Goal: Use online tool/utility: Utilize a website feature to perform a specific function

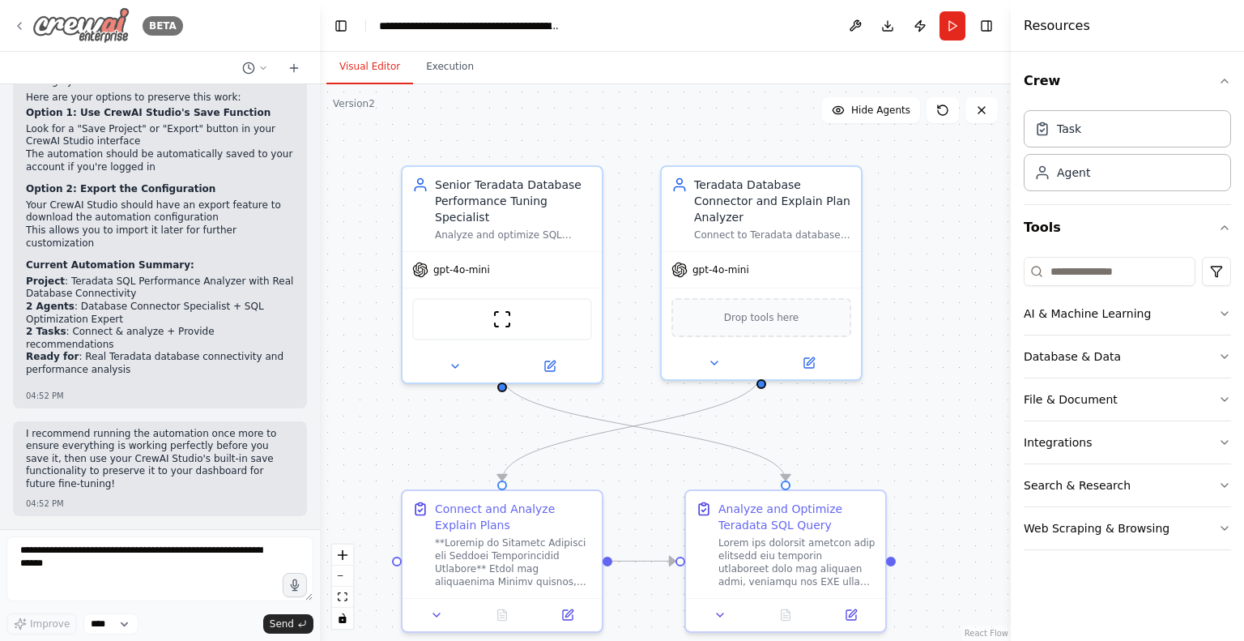
click at [24, 28] on icon at bounding box center [19, 25] width 13 height 13
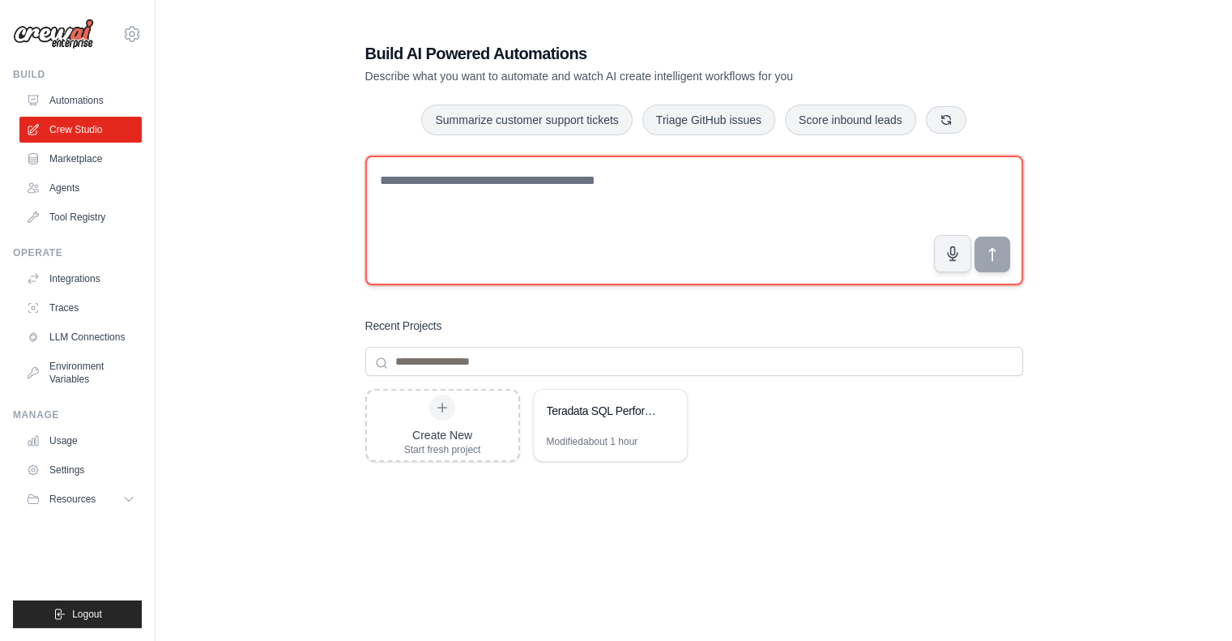
click at [416, 189] on textarea at bounding box center [694, 221] width 658 height 130
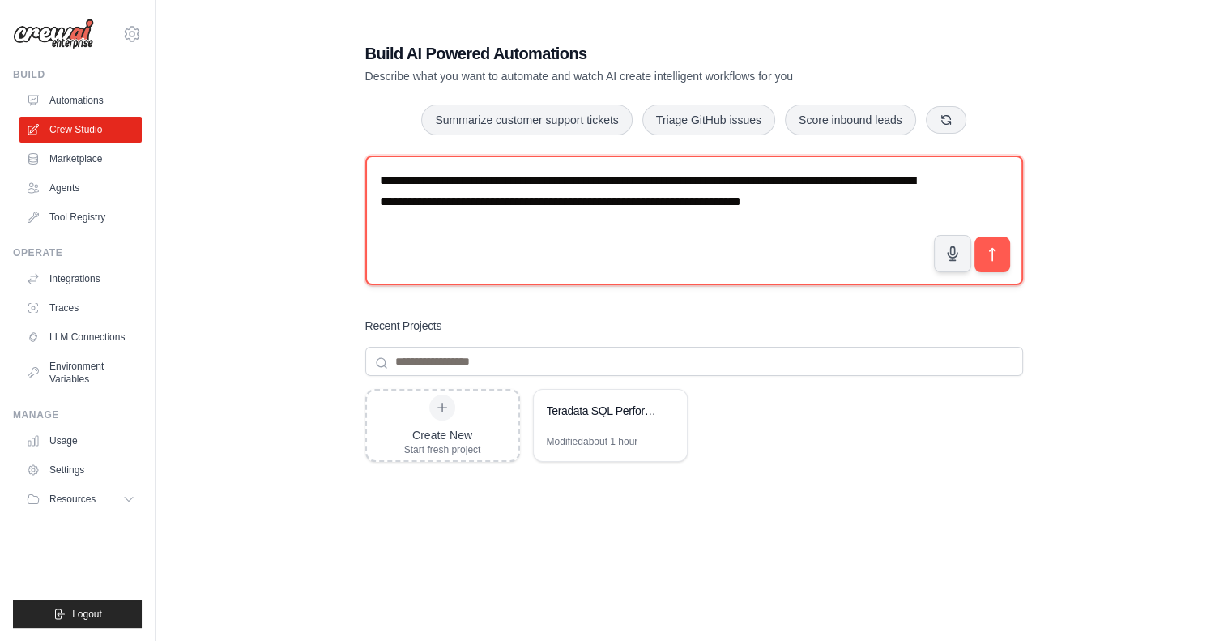
click at [757, 200] on textarea "**********" at bounding box center [694, 221] width 658 height 130
click at [476, 222] on textarea "**********" at bounding box center [694, 221] width 658 height 130
type textarea "**********"
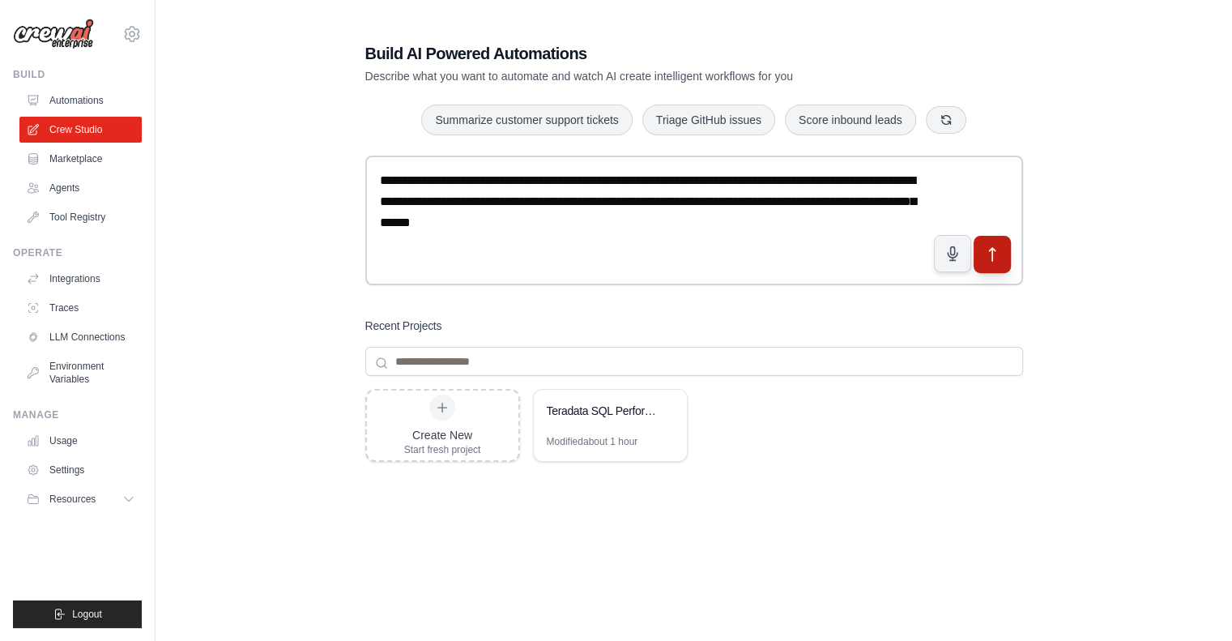
click at [993, 252] on icon "submit" at bounding box center [991, 254] width 17 height 17
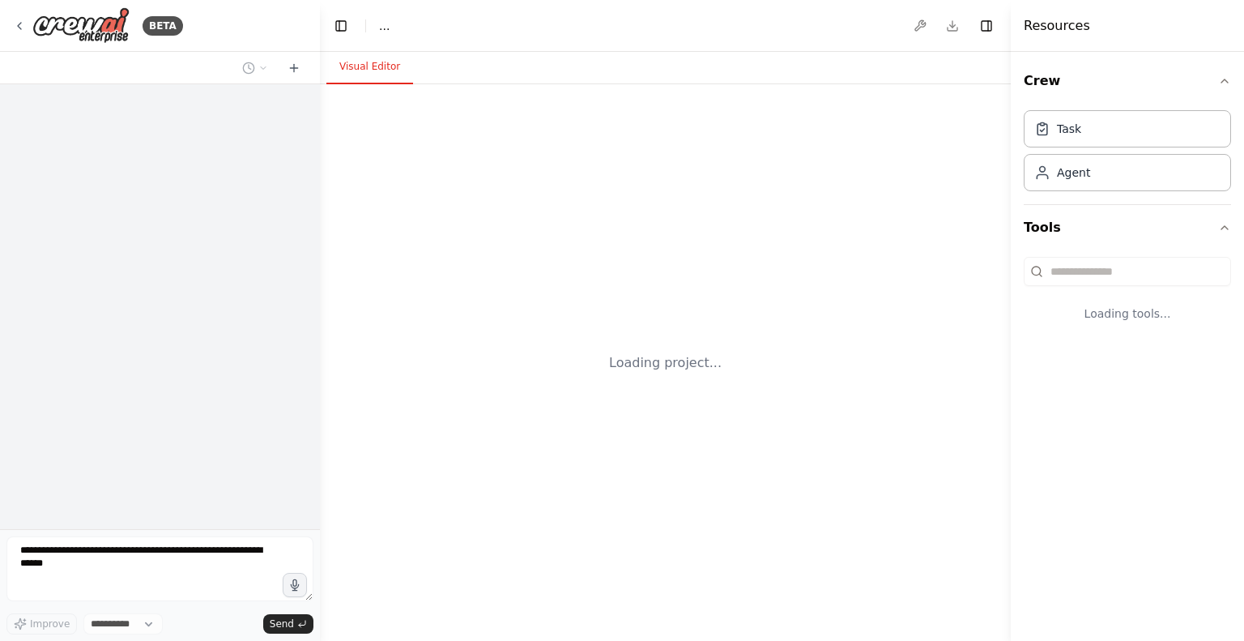
select select "****"
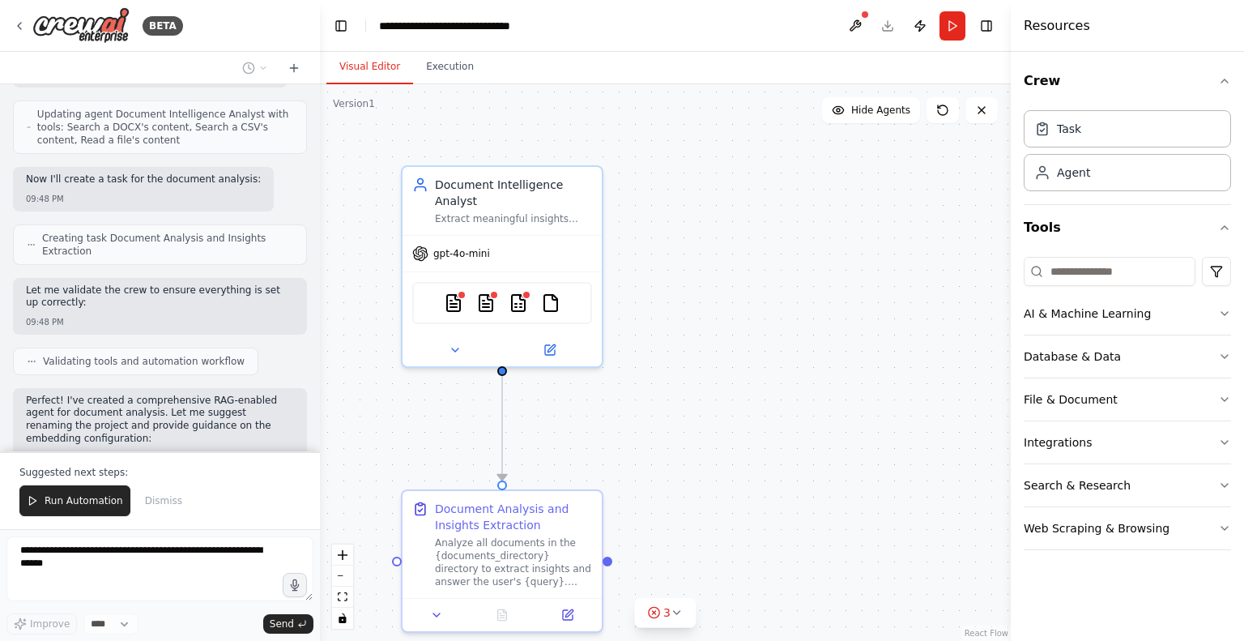
scroll to position [1226, 0]
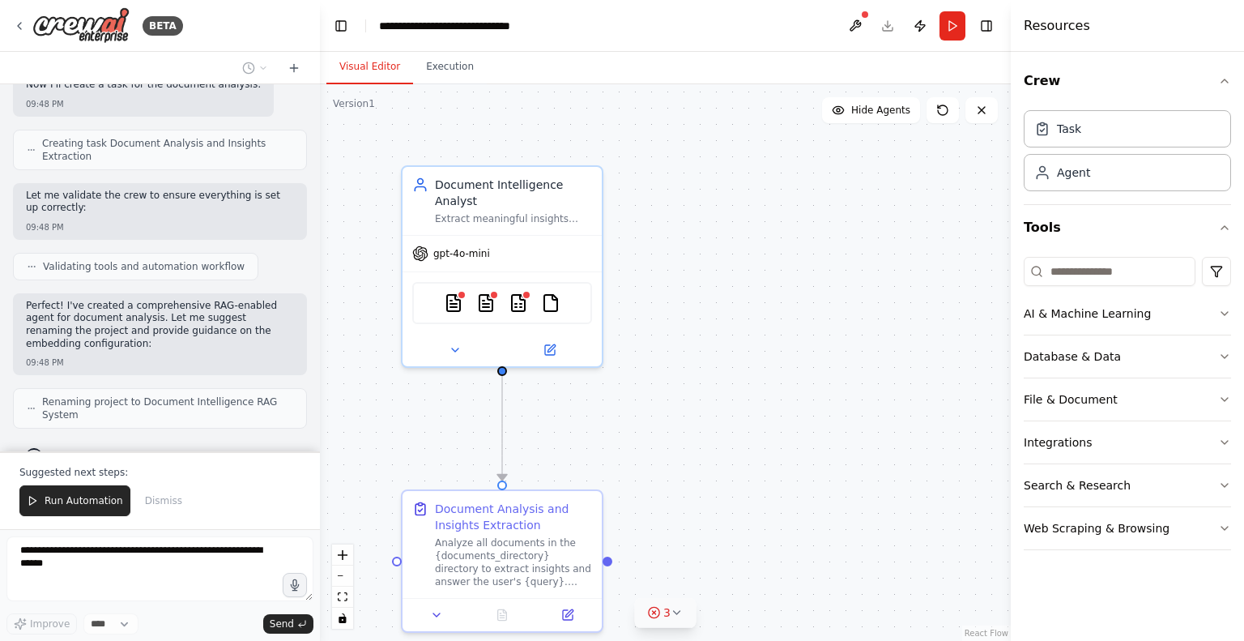
click at [679, 613] on icon at bounding box center [677, 612] width 13 height 13
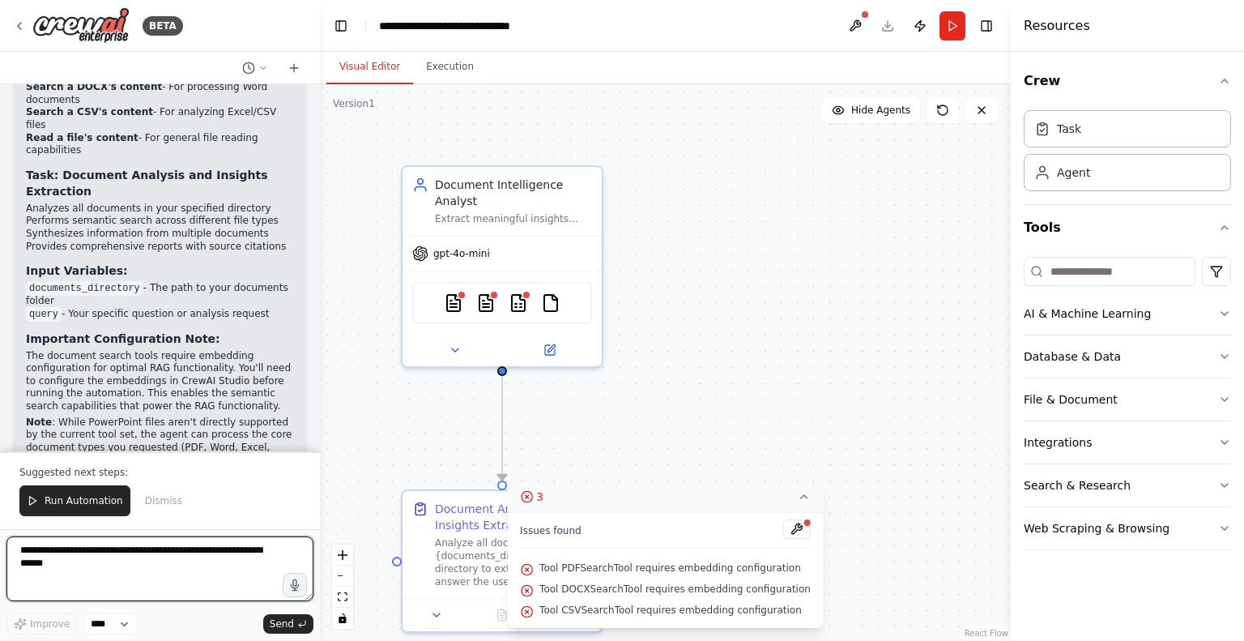
scroll to position [1761, 0]
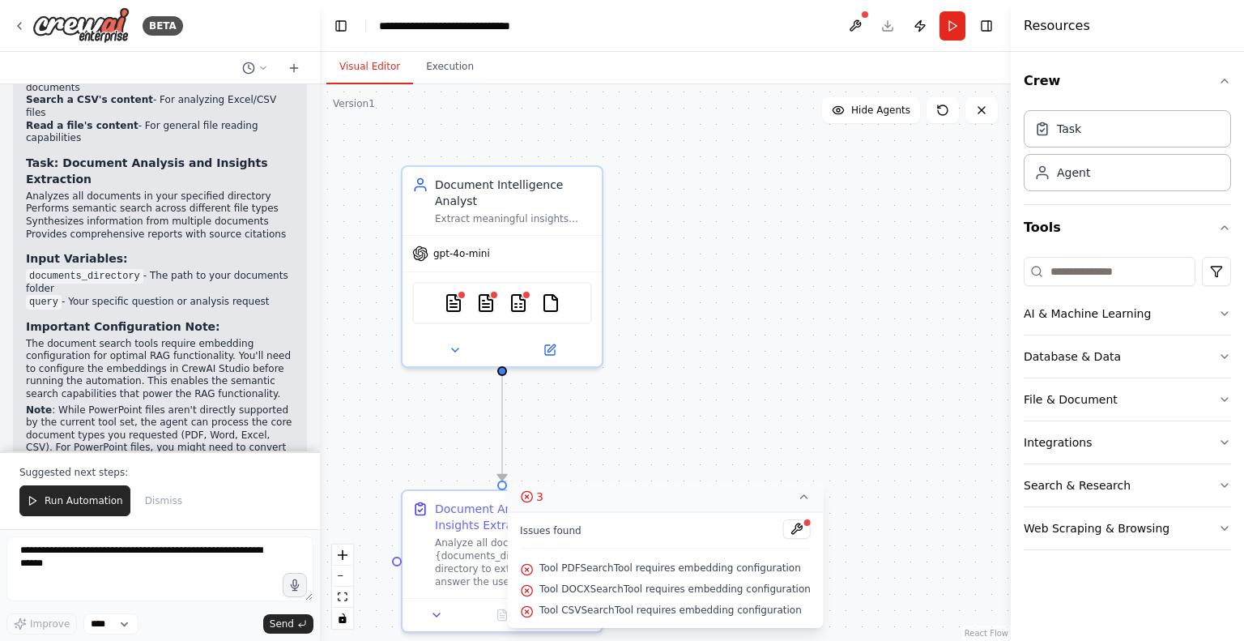
click at [677, 406] on div ".deletable-edge-delete-btn { width: 20px; height: 20px; border: 0px solid #ffff…" at bounding box center [665, 362] width 691 height 557
click at [533, 495] on icon at bounding box center [526, 496] width 13 height 13
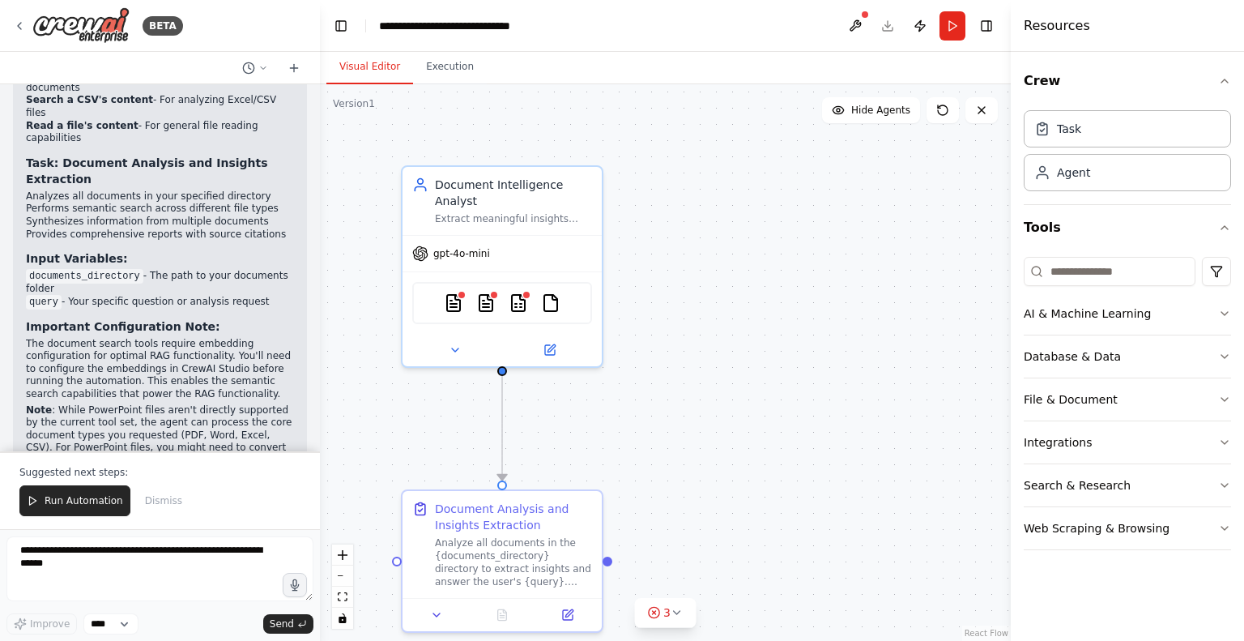
click at [317, 403] on div at bounding box center [317, 320] width 6 height 641
click at [60, 504] on span "Run Automation" at bounding box center [84, 500] width 79 height 13
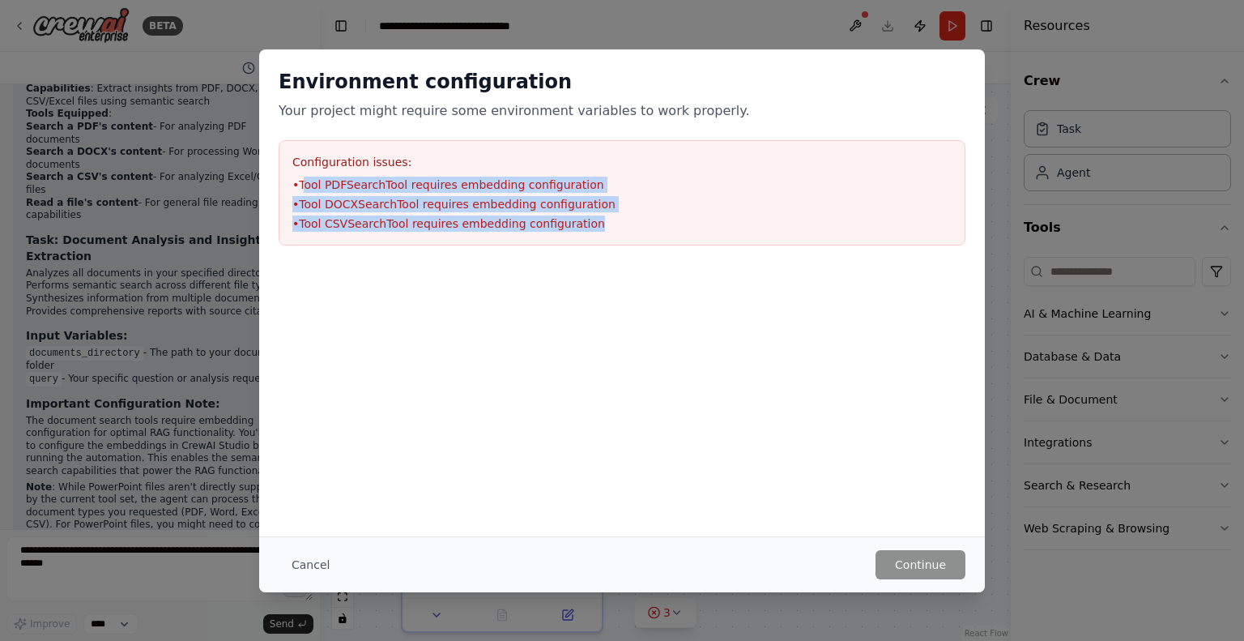
drag, startPoint x: 305, startPoint y: 190, endPoint x: 592, endPoint y: 234, distance: 290.9
click at [592, 234] on div "Configuration issues: • Tool PDFSearchTool requires embedding configuration • T…" at bounding box center [622, 192] width 687 height 105
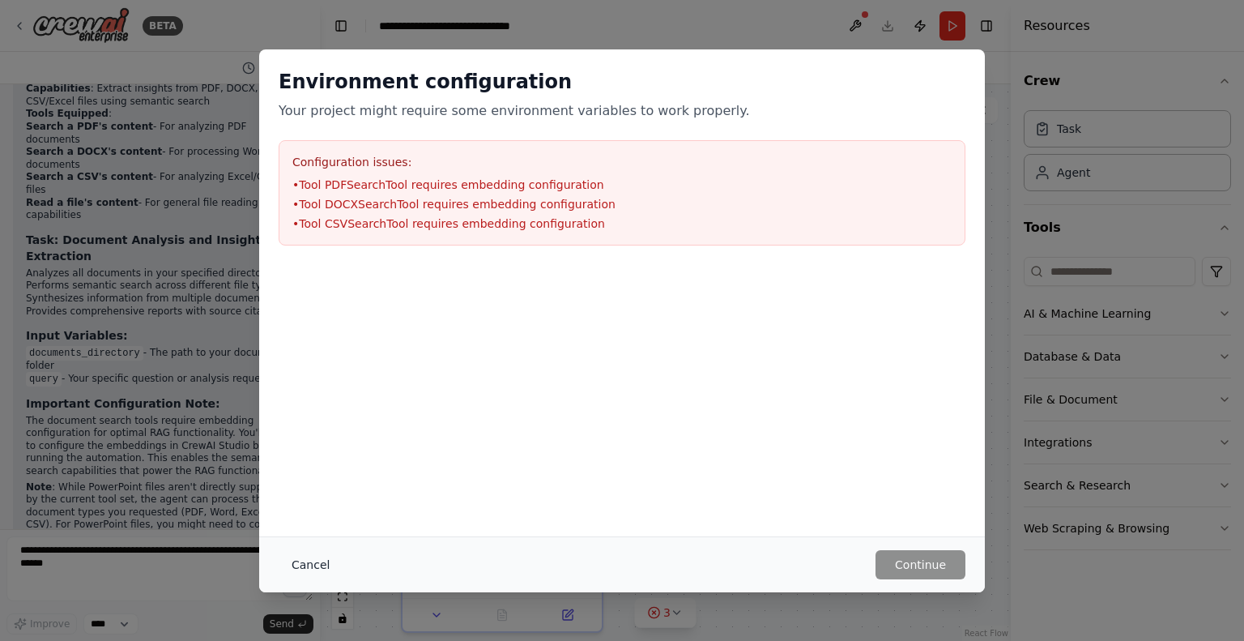
click at [301, 569] on button "Cancel" at bounding box center [311, 564] width 64 height 29
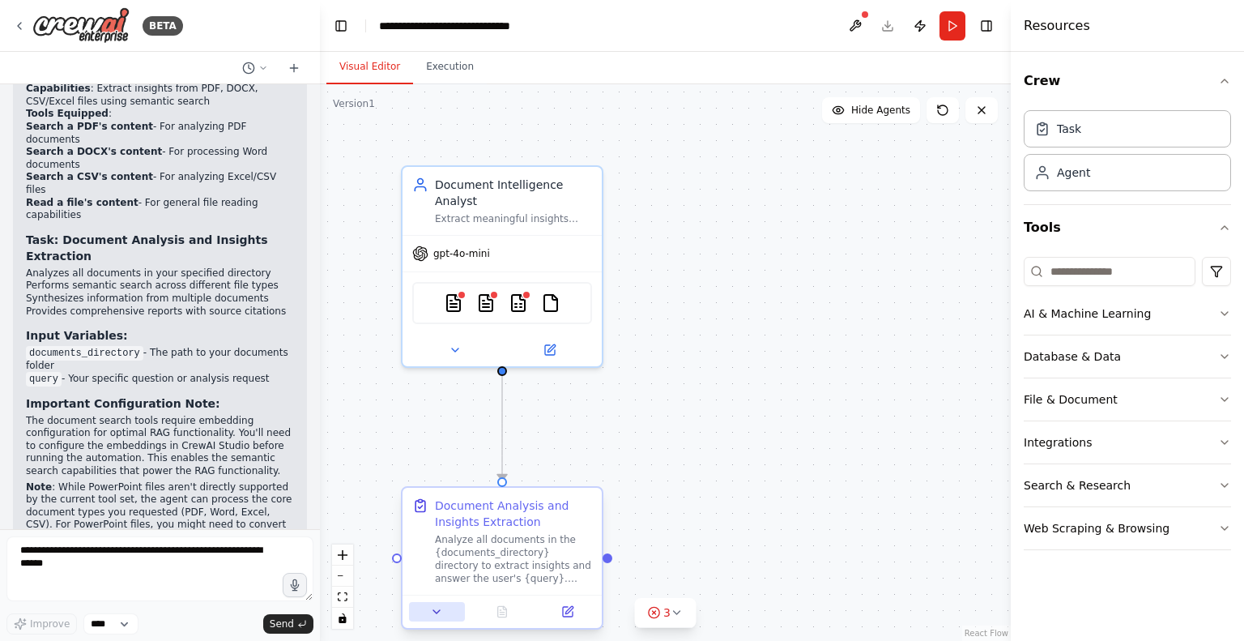
click at [437, 610] on icon at bounding box center [436, 611] width 6 height 3
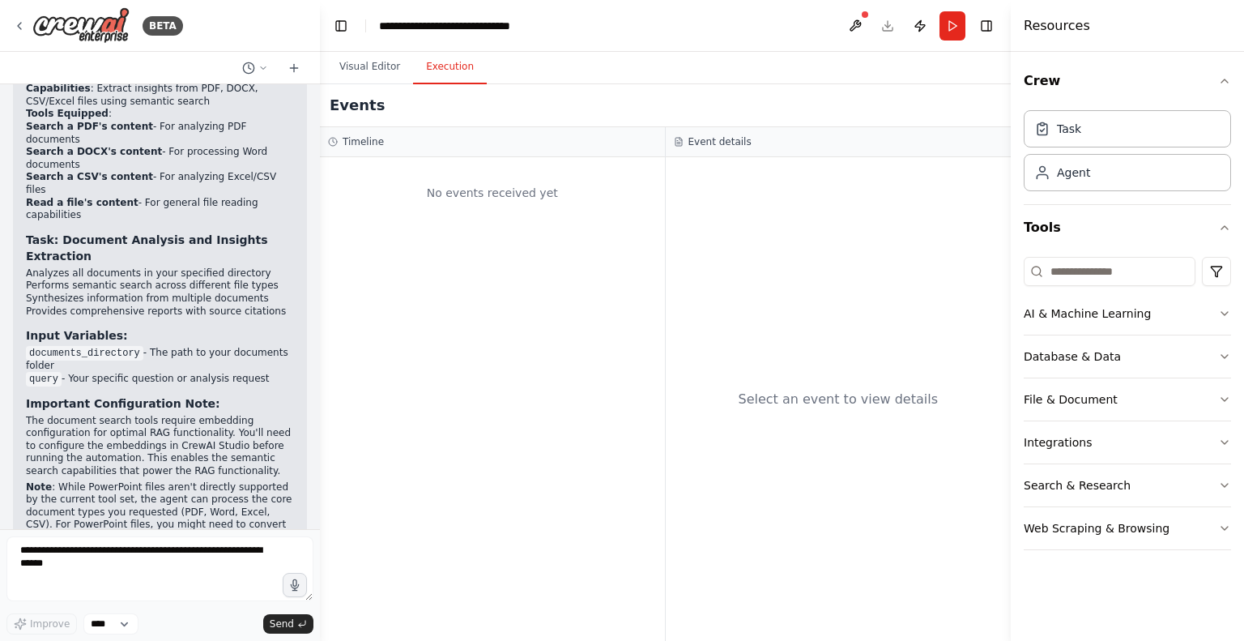
click at [444, 78] on button "Execution" at bounding box center [450, 67] width 74 height 34
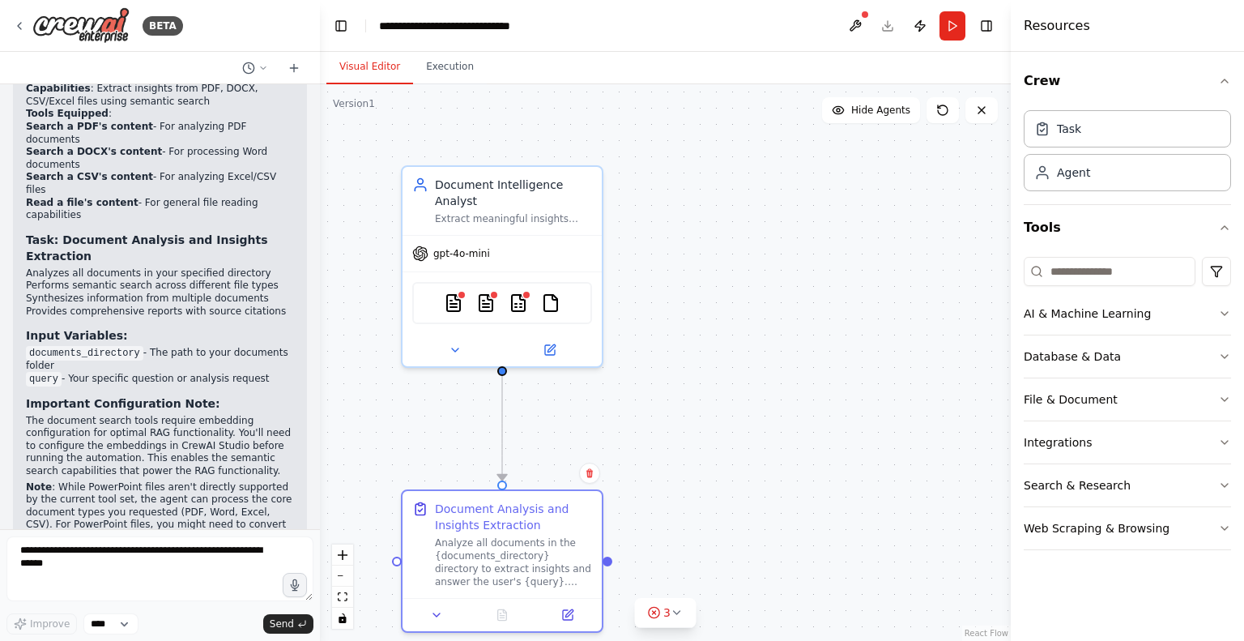
click at [368, 67] on button "Visual Editor" at bounding box center [369, 67] width 87 height 34
click at [957, 23] on button "Run" at bounding box center [953, 25] width 26 height 29
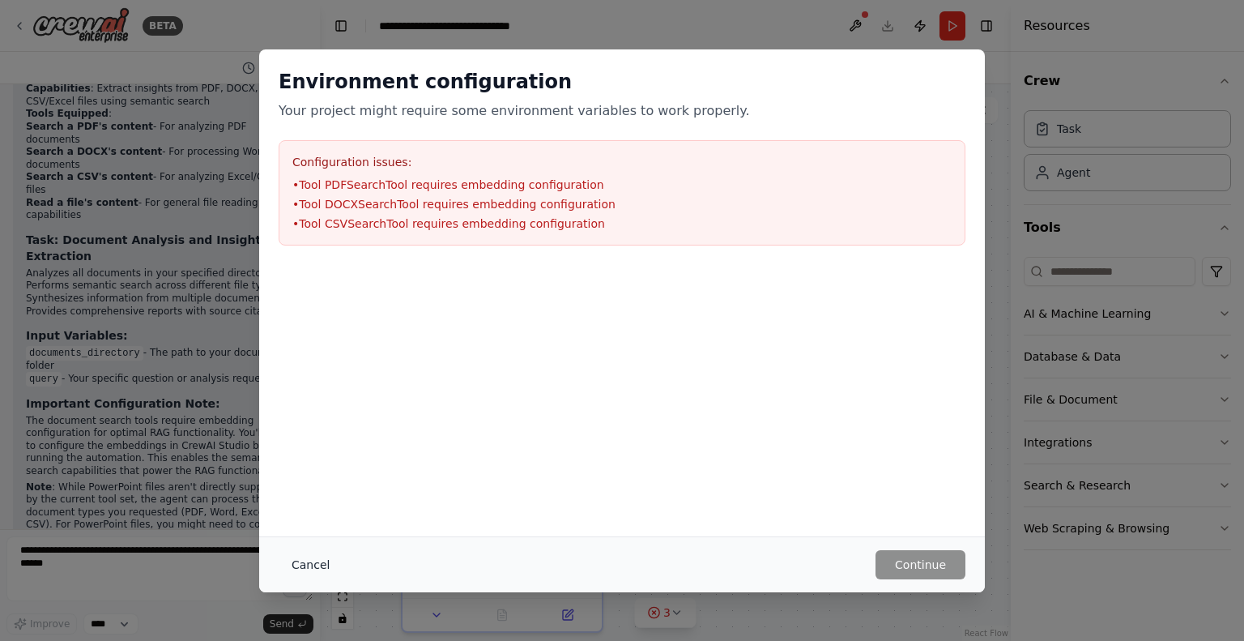
click at [307, 558] on button "Cancel" at bounding box center [311, 564] width 64 height 29
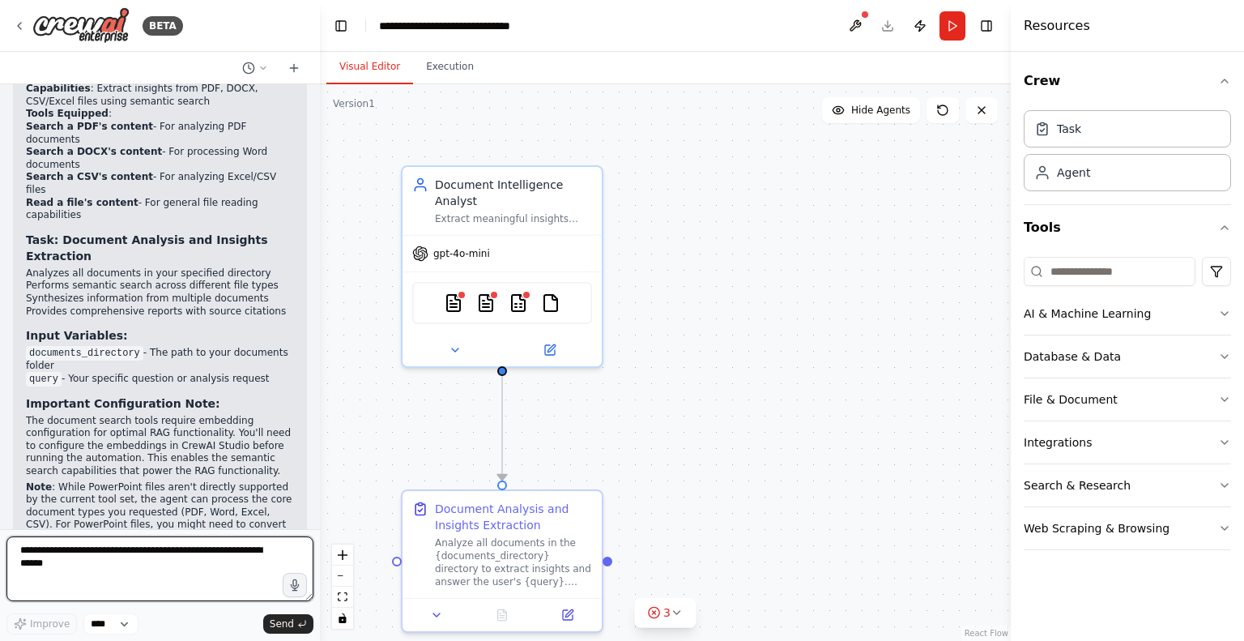
click at [65, 553] on textarea at bounding box center [159, 568] width 307 height 65
type textarea "**********"
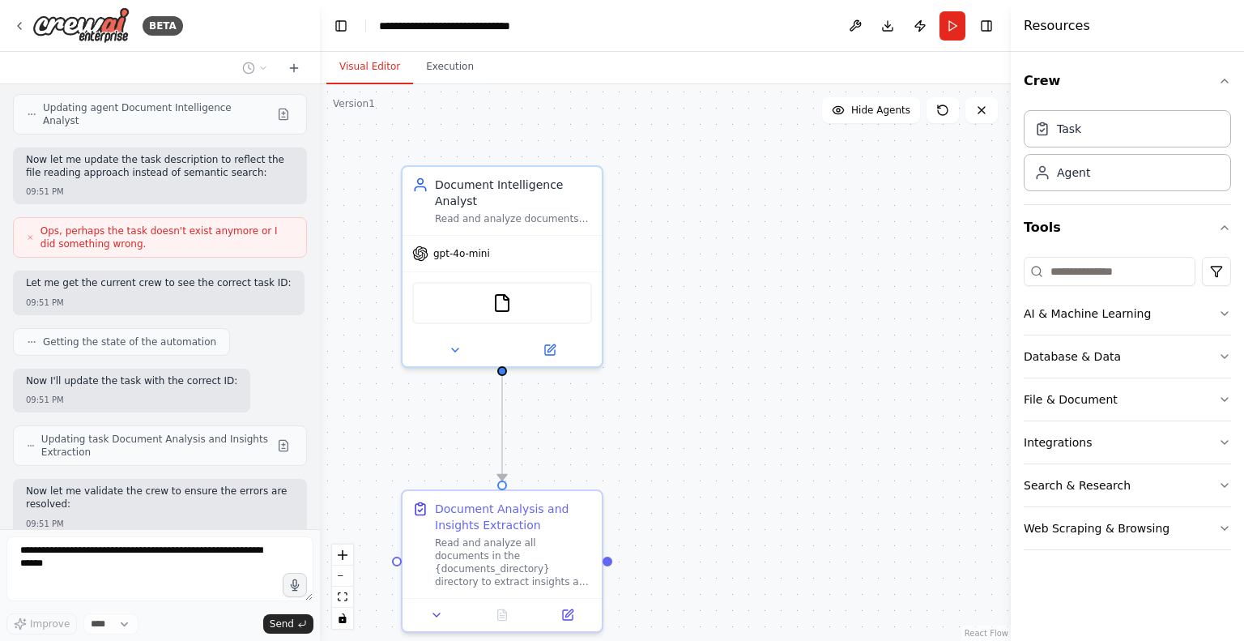
scroll to position [2518, 0]
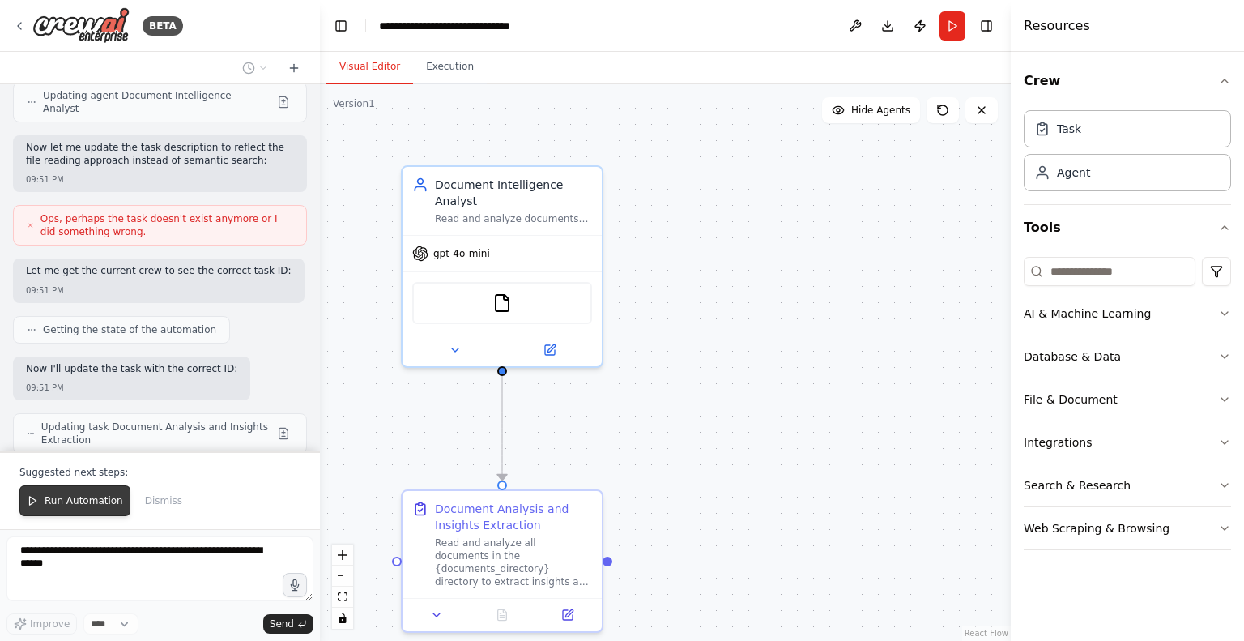
click at [56, 505] on span "Run Automation" at bounding box center [84, 500] width 79 height 13
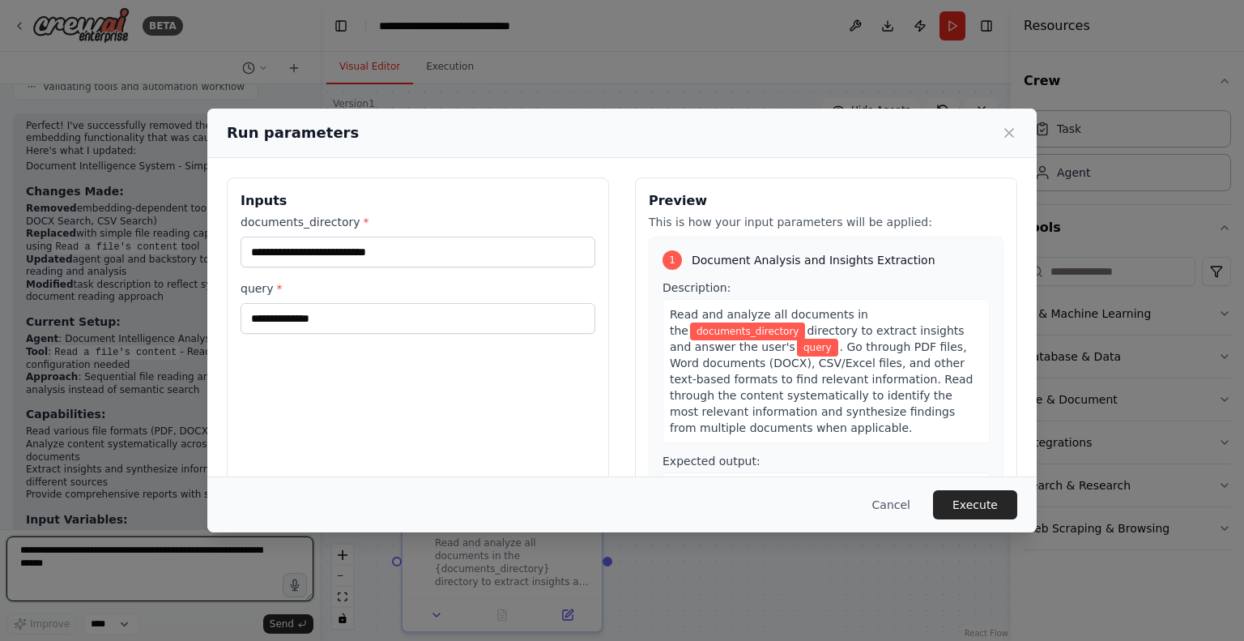
scroll to position [2994, 0]
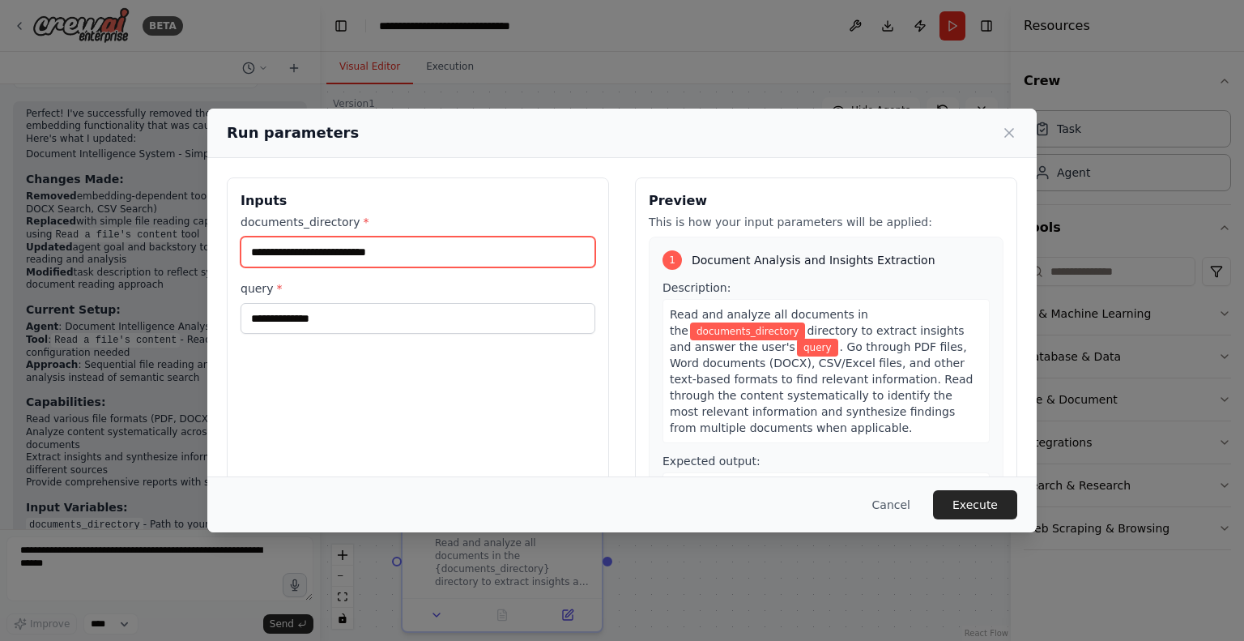
click at [306, 250] on input "documents_directory *" at bounding box center [418, 252] width 355 height 31
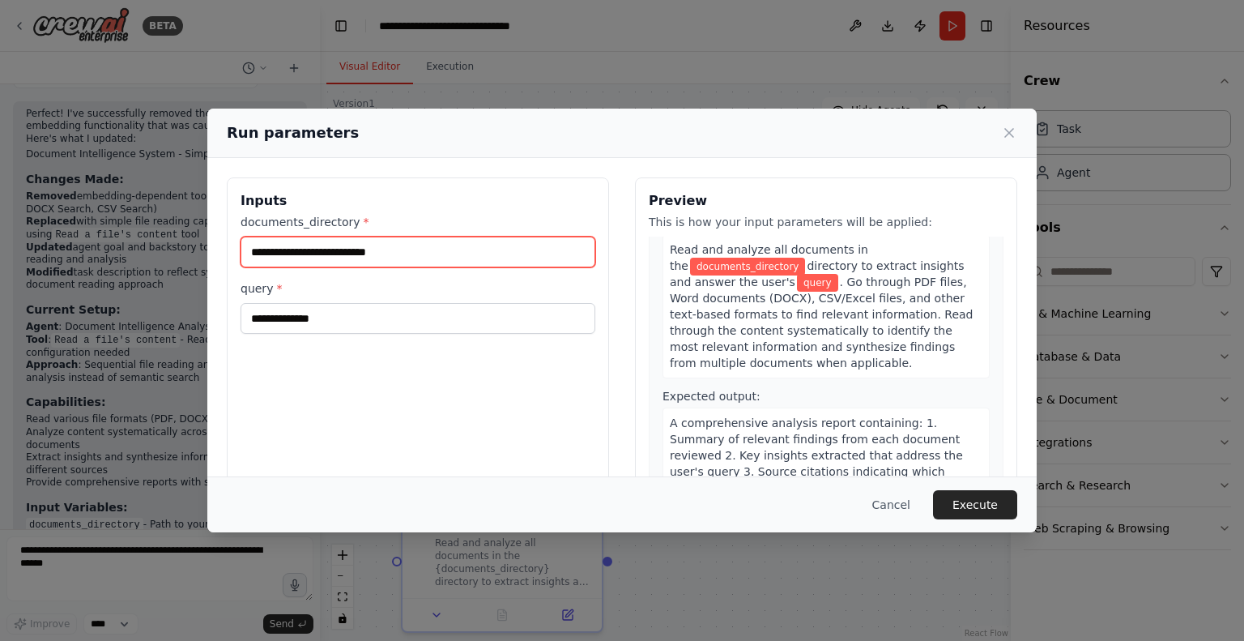
scroll to position [0, 0]
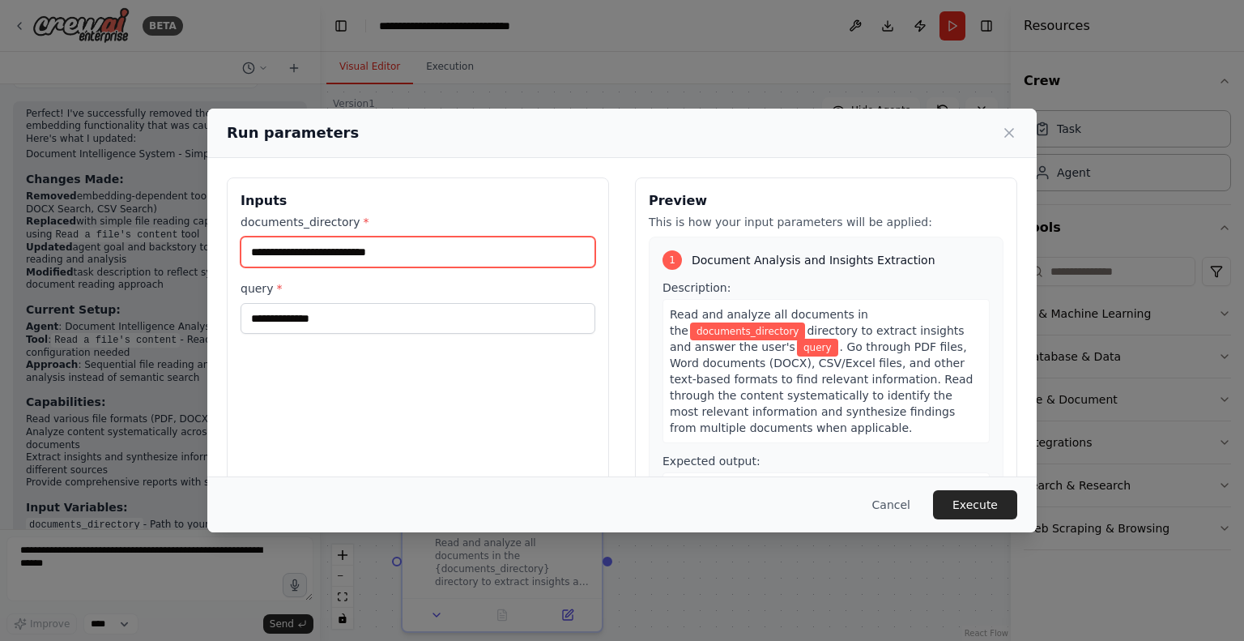
click at [271, 255] on input "documents_directory *" at bounding box center [418, 252] width 355 height 31
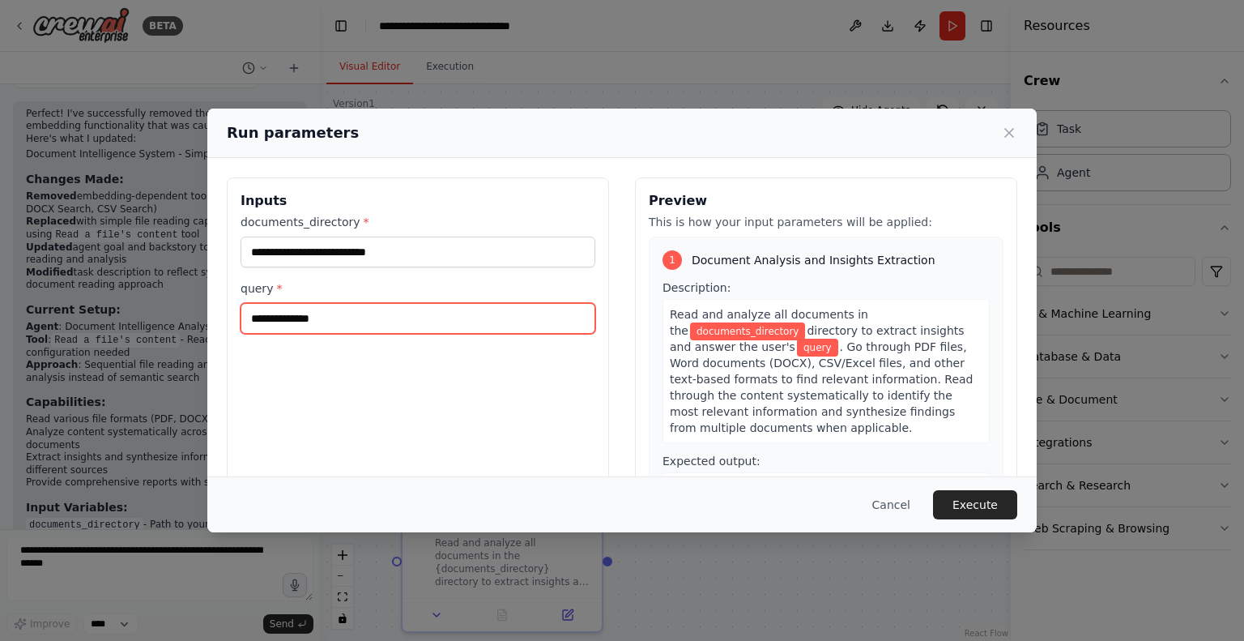
click at [269, 314] on input "query *" at bounding box center [418, 318] width 355 height 31
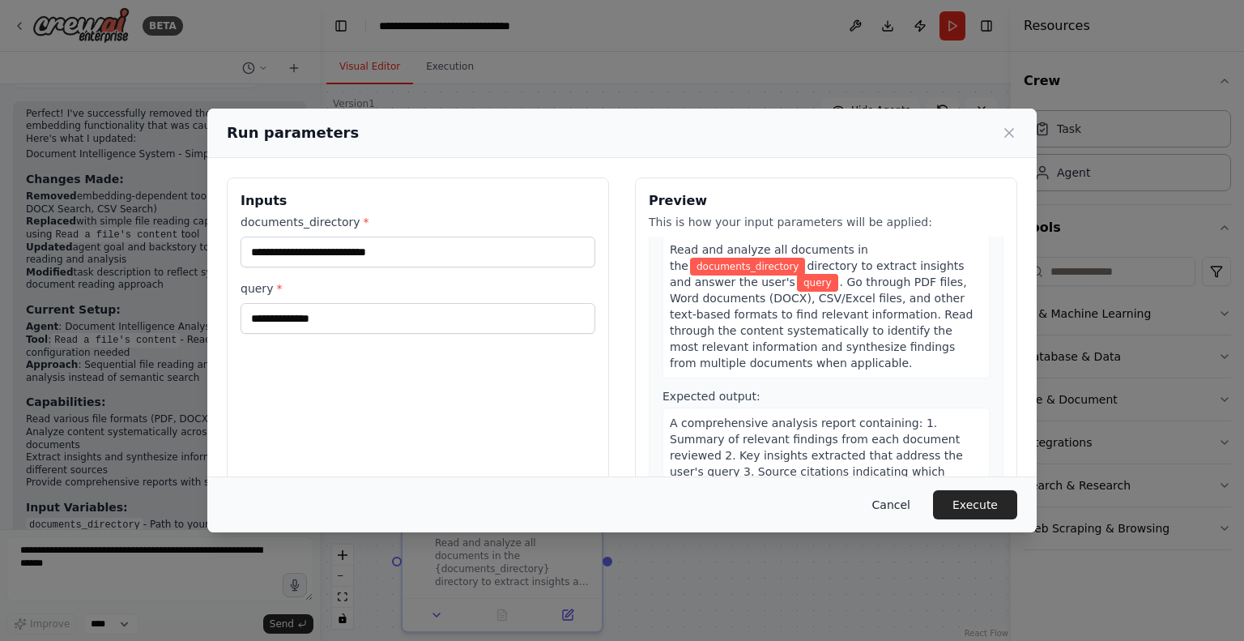
click at [900, 502] on button "Cancel" at bounding box center [892, 504] width 64 height 29
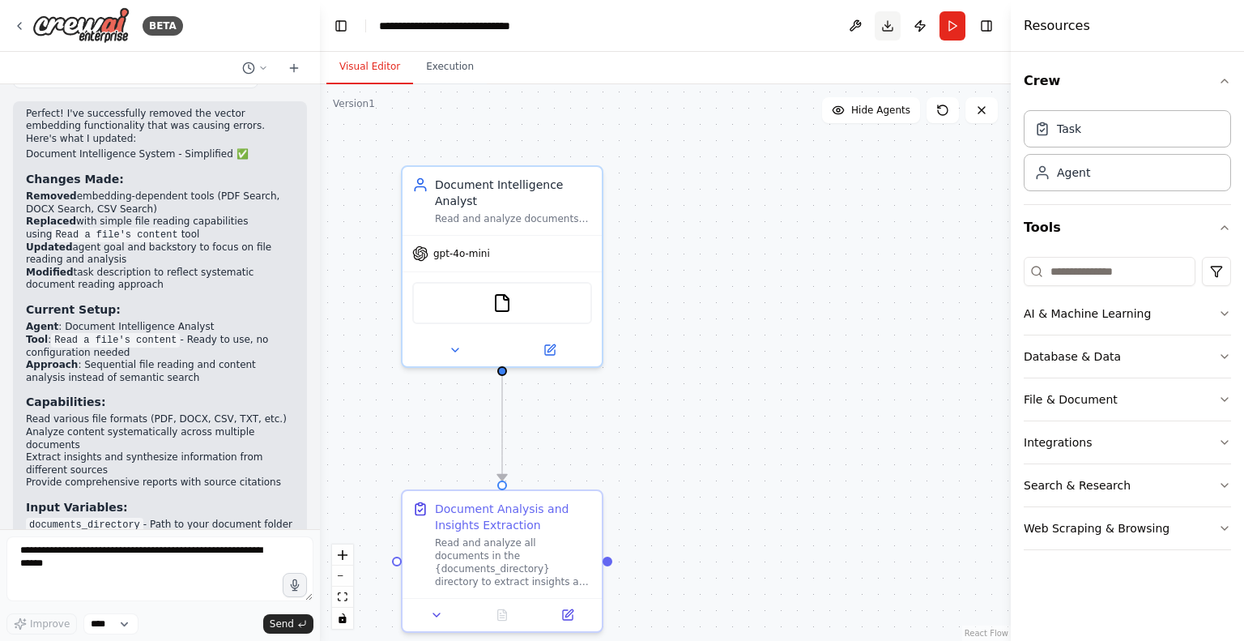
click at [889, 28] on button "Download" at bounding box center [888, 25] width 26 height 29
